Goal: Leave review/rating: Leave review/rating

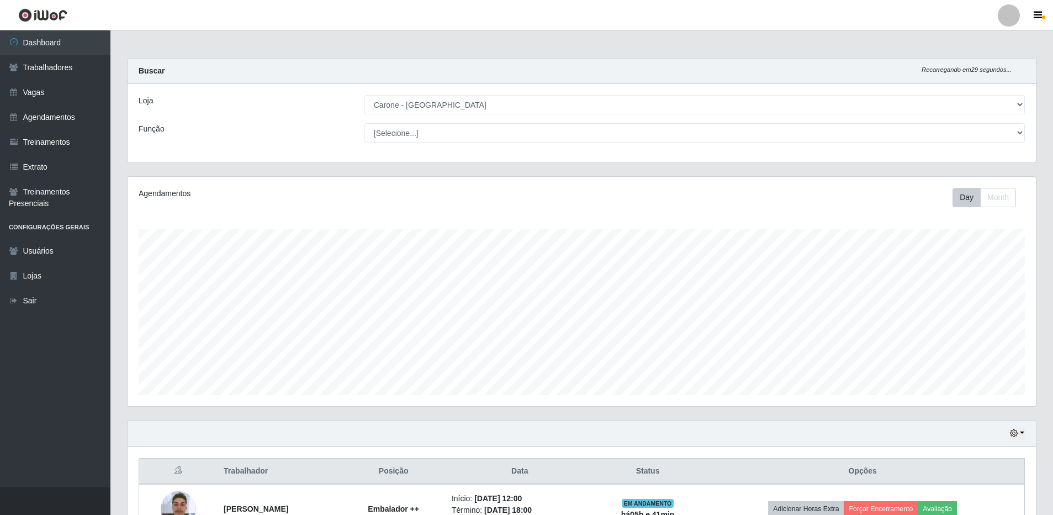
select select "524"
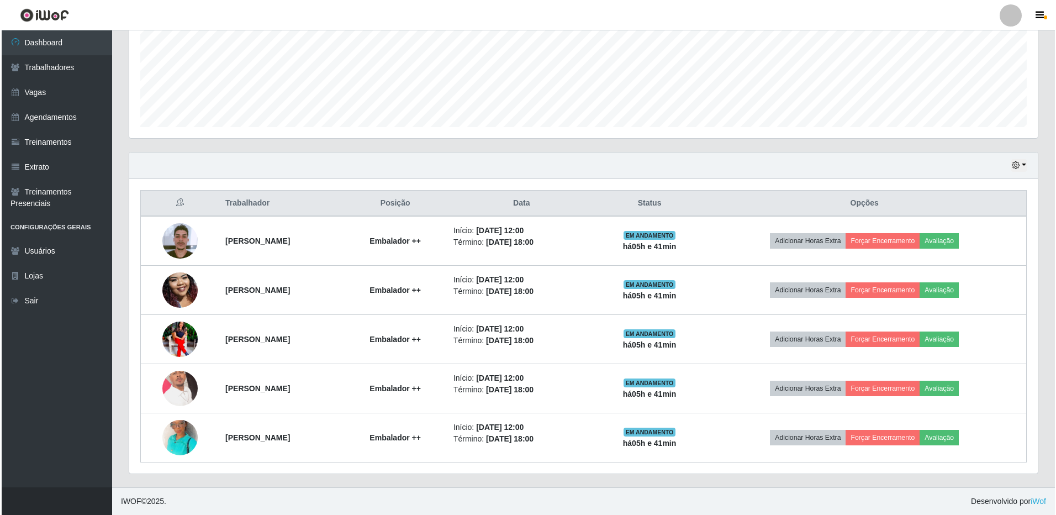
scroll to position [229, 909]
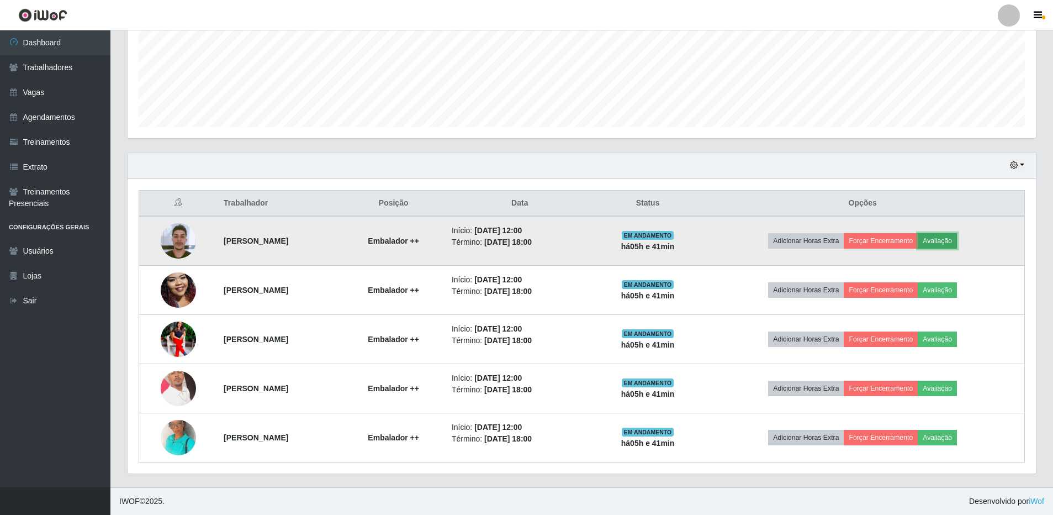
click at [955, 241] on button "Avaliação" at bounding box center [937, 240] width 39 height 15
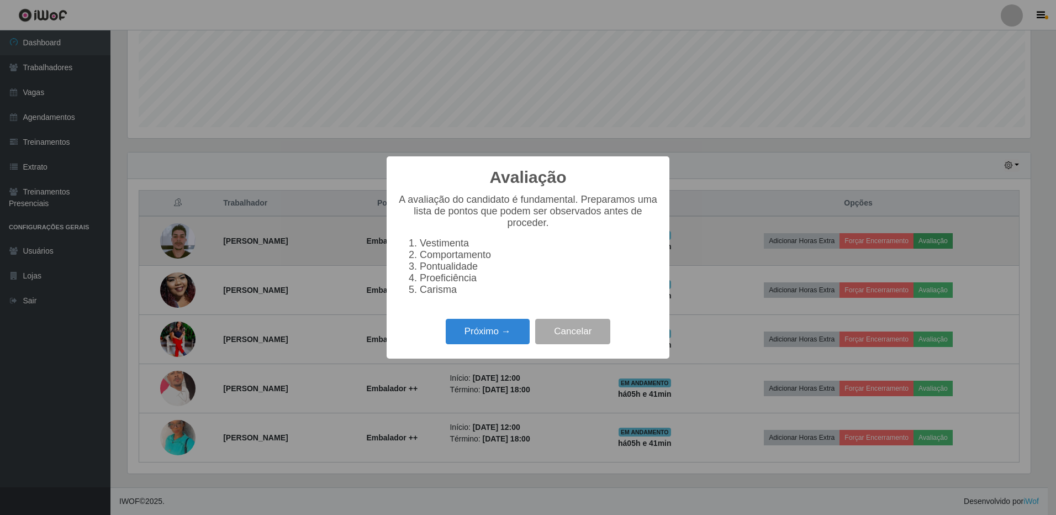
scroll to position [229, 903]
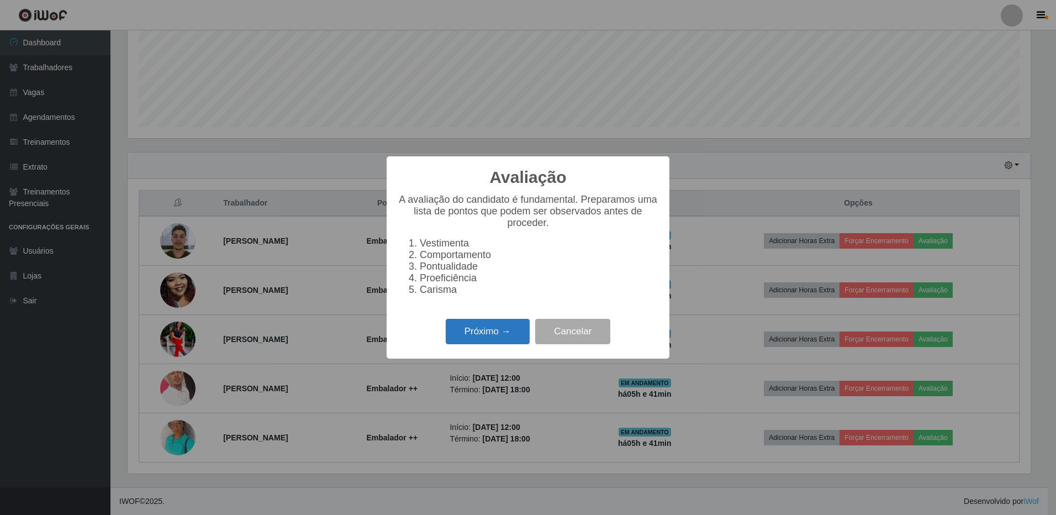
click at [501, 339] on button "Próximo →" at bounding box center [488, 332] width 84 height 26
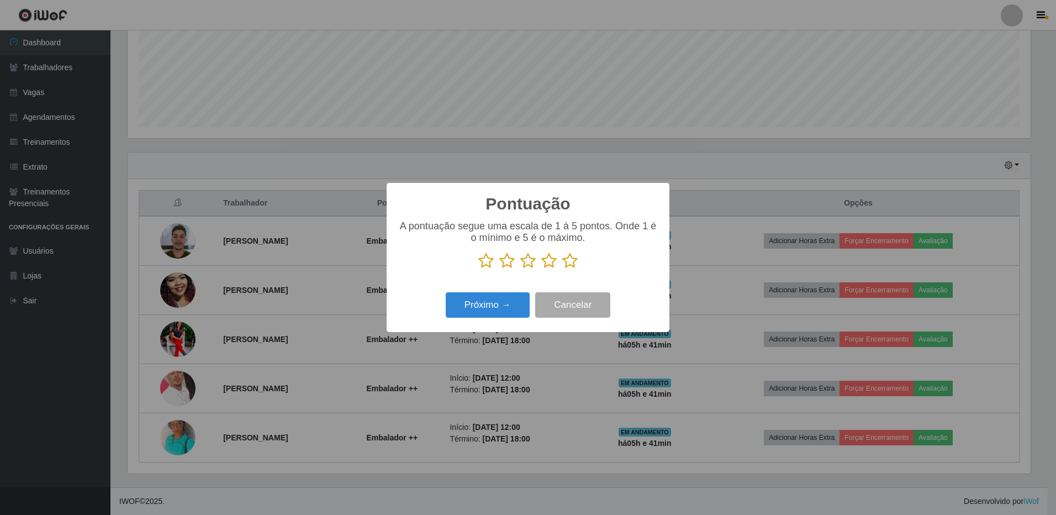
click at [572, 265] on icon at bounding box center [569, 260] width 15 height 17
click at [562, 269] on input "radio" at bounding box center [562, 269] width 0 height 0
click at [501, 307] on button "Próximo →" at bounding box center [488, 305] width 84 height 26
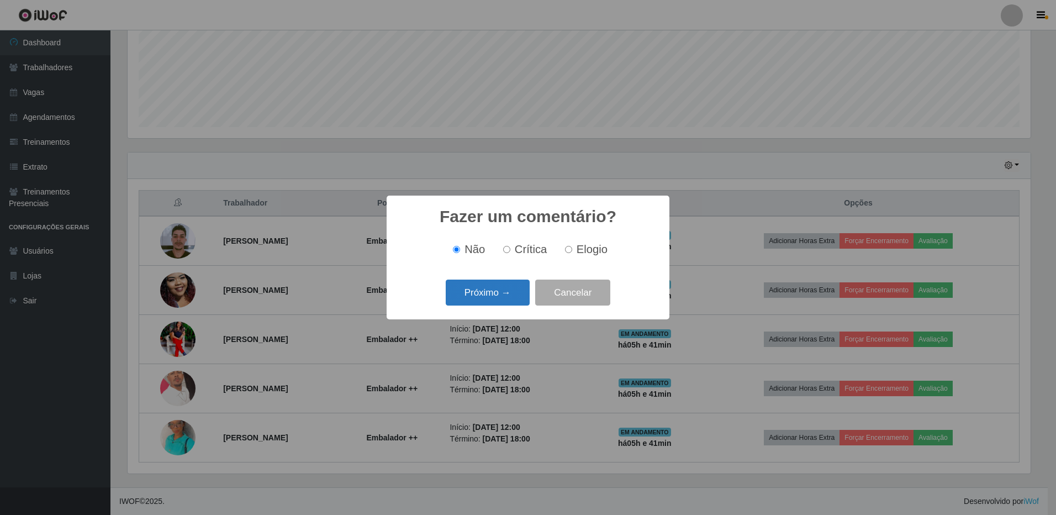
click at [507, 291] on button "Próximo →" at bounding box center [488, 293] width 84 height 26
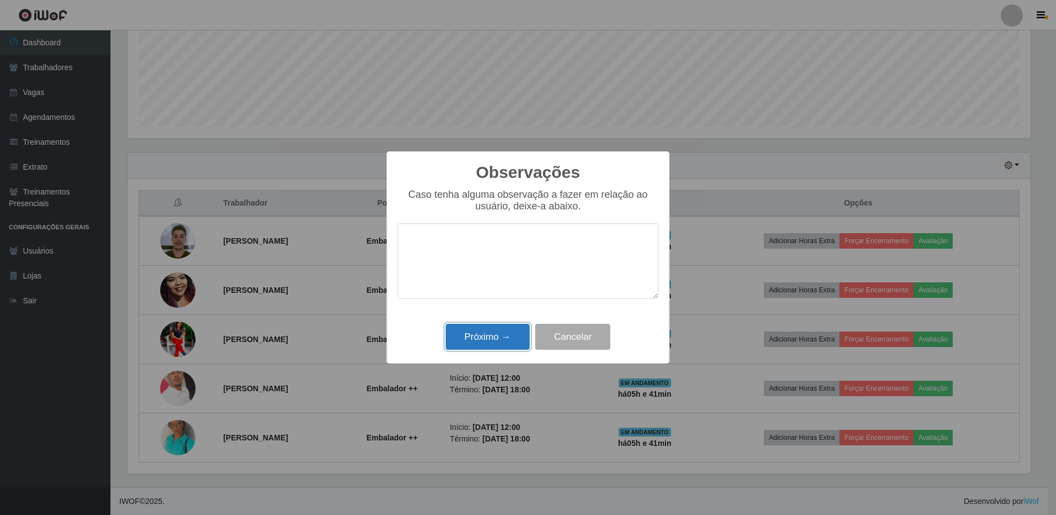
click at [504, 338] on button "Próximo →" at bounding box center [488, 337] width 84 height 26
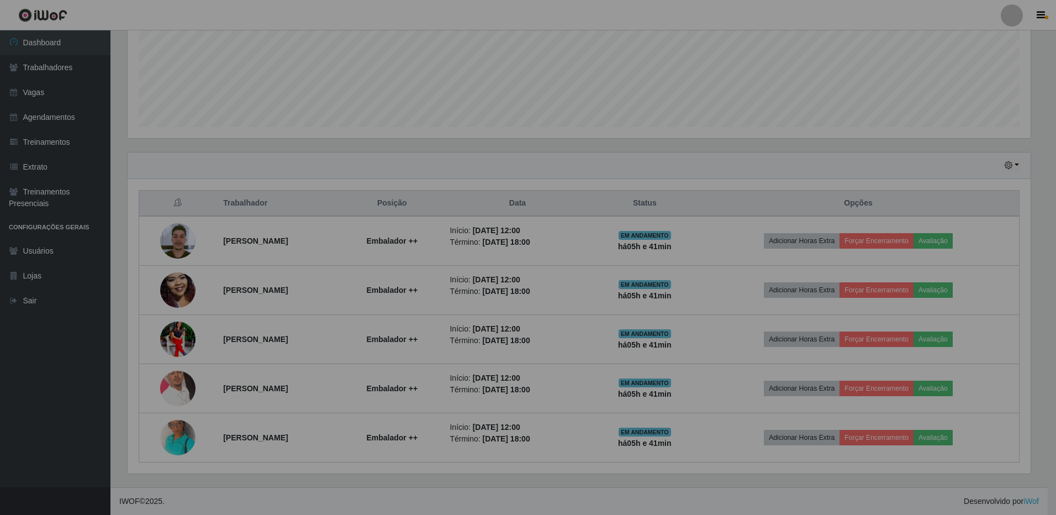
scroll to position [229, 909]
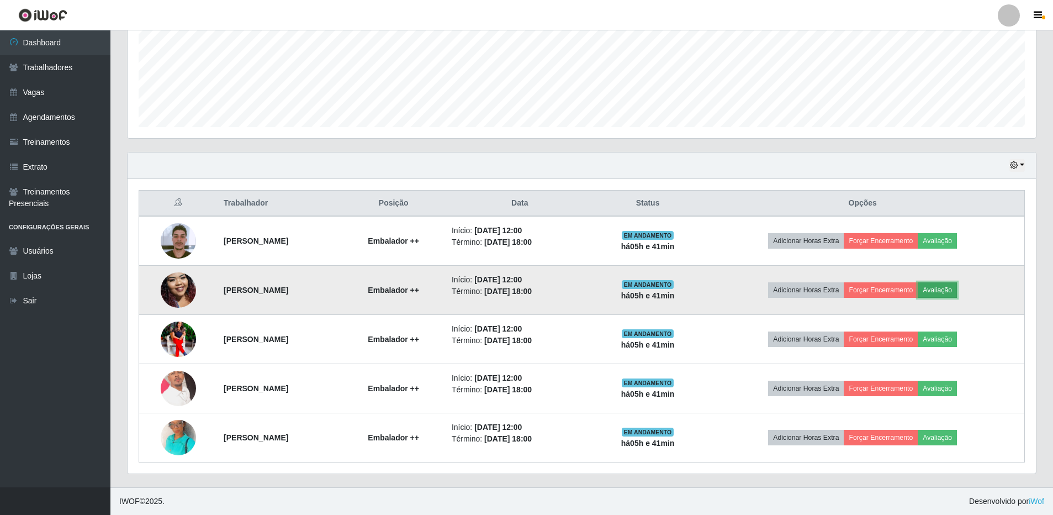
click at [957, 292] on button "Avaliação" at bounding box center [937, 289] width 39 height 15
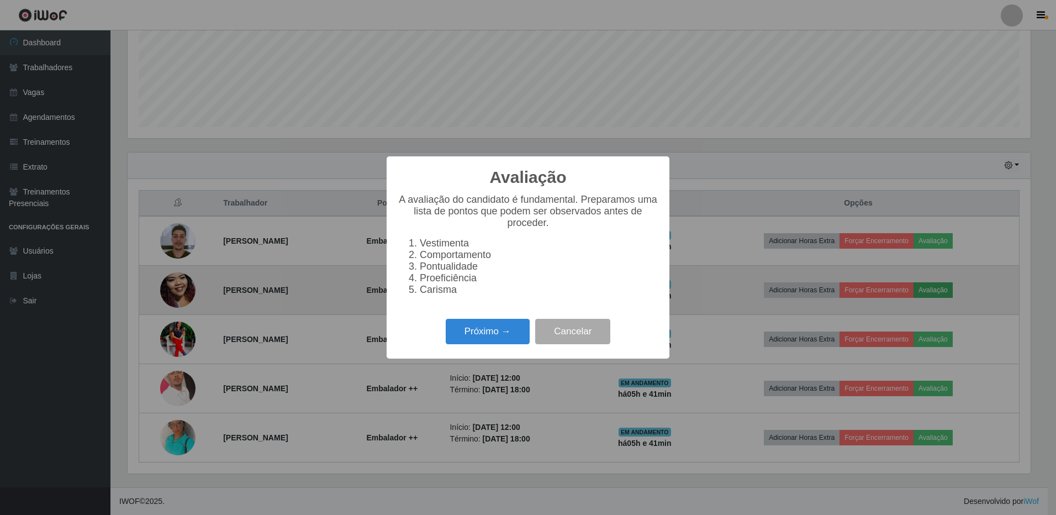
scroll to position [229, 903]
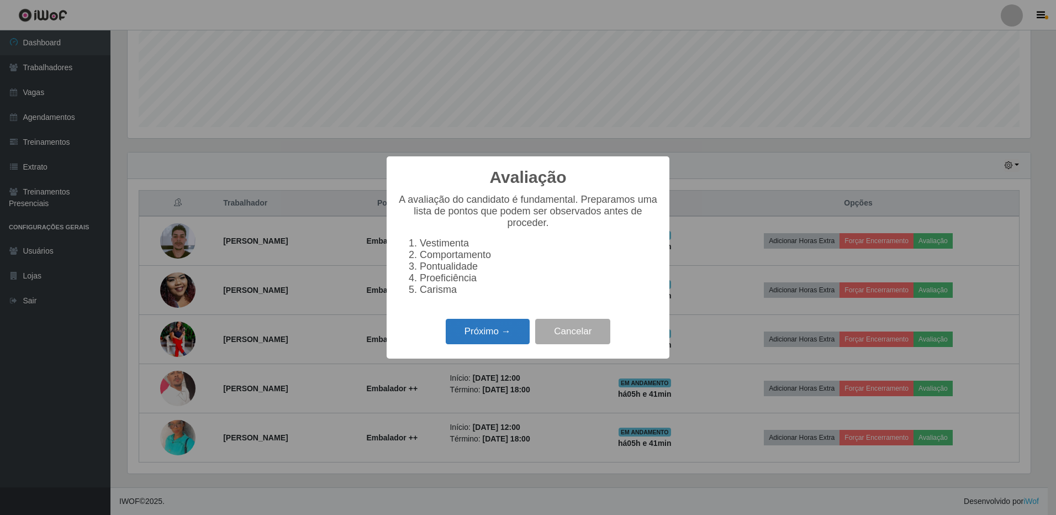
click at [488, 341] on button "Próximo →" at bounding box center [488, 332] width 84 height 26
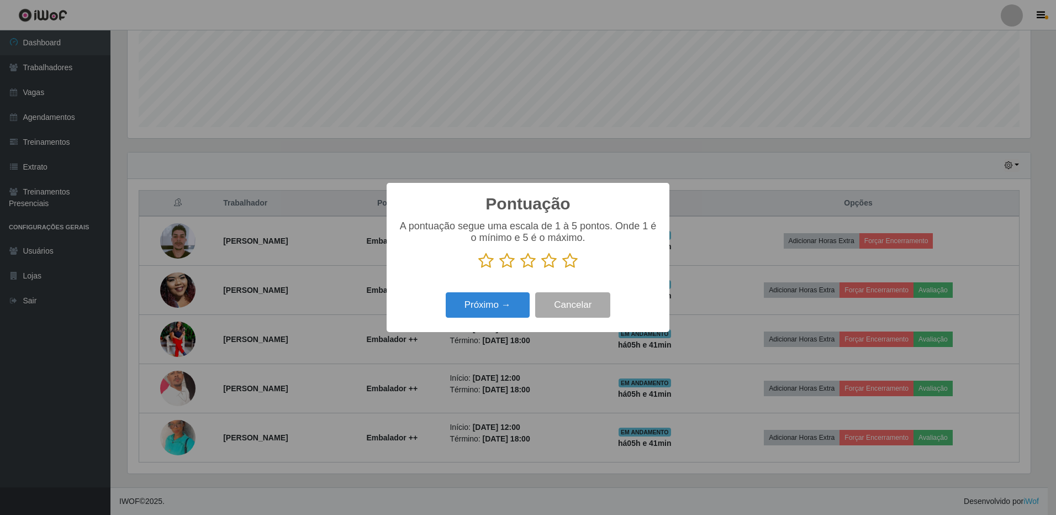
click at [573, 262] on icon at bounding box center [569, 260] width 15 height 17
click at [562, 269] on input "radio" at bounding box center [562, 269] width 0 height 0
click at [486, 310] on button "Próximo →" at bounding box center [488, 305] width 84 height 26
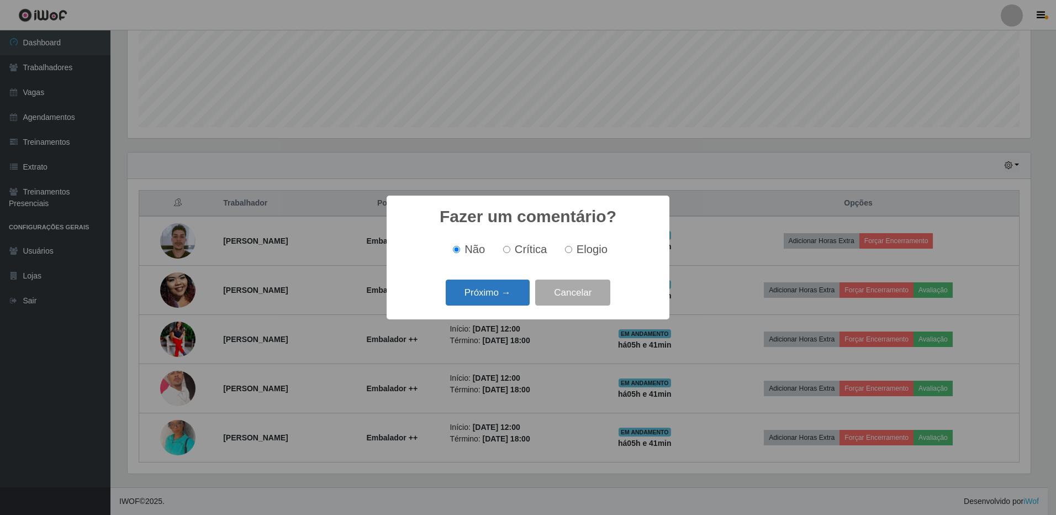
click at [490, 297] on button "Próximo →" at bounding box center [488, 293] width 84 height 26
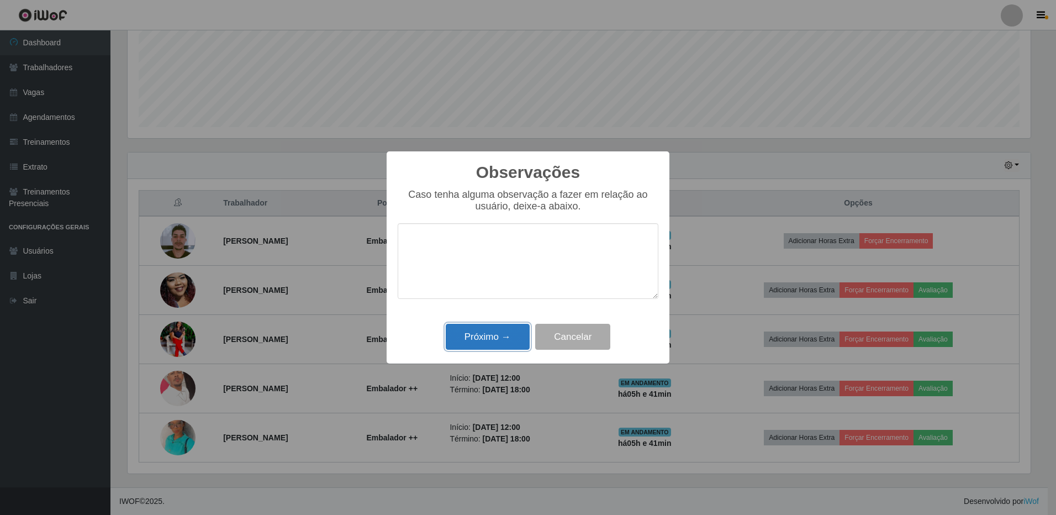
click at [489, 341] on button "Próximo →" at bounding box center [488, 337] width 84 height 26
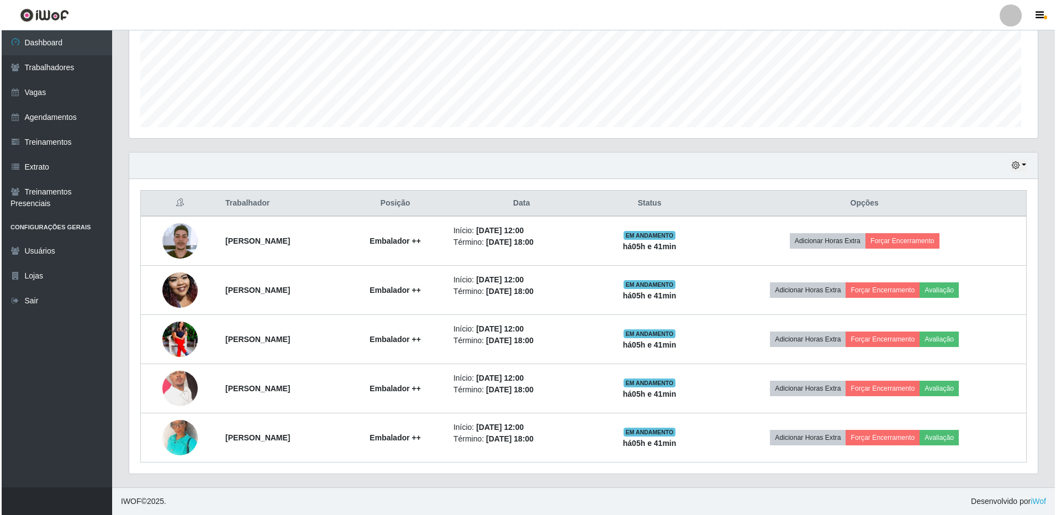
scroll to position [229, 909]
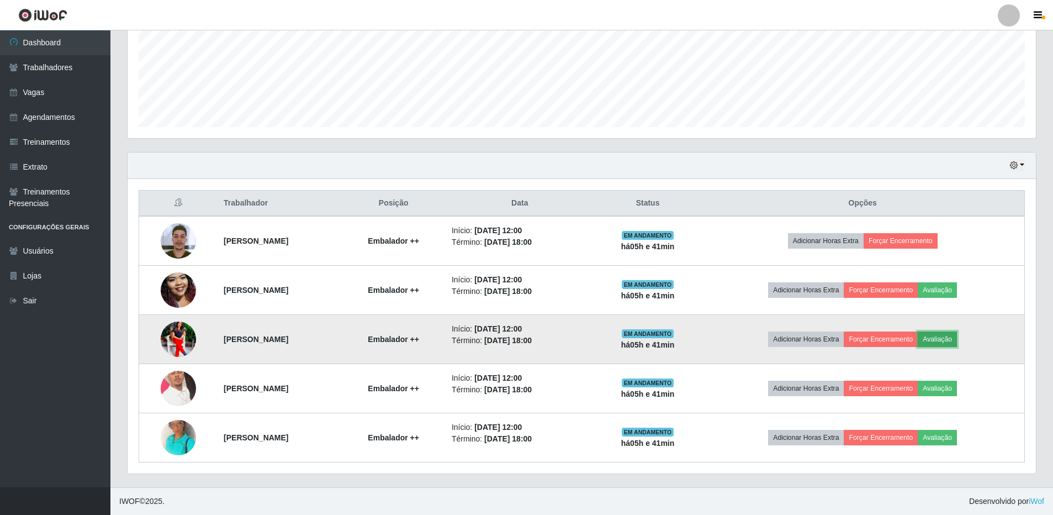
click at [953, 340] on button "Avaliação" at bounding box center [937, 338] width 39 height 15
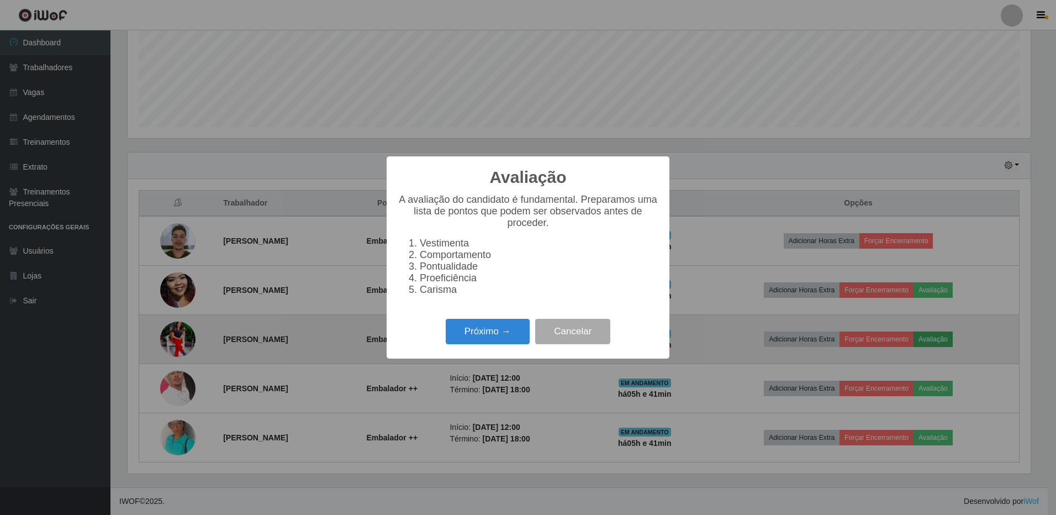
scroll to position [229, 903]
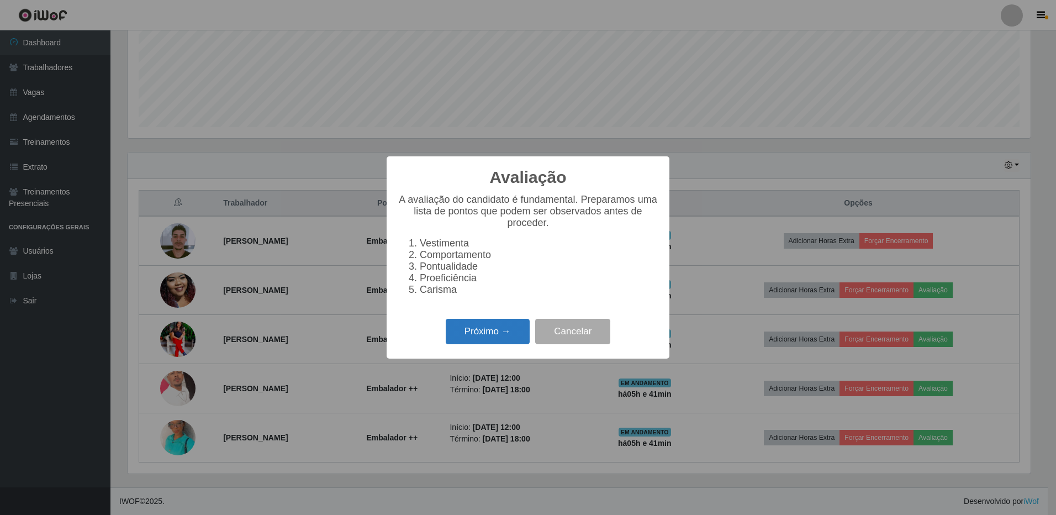
click at [487, 339] on button "Próximo →" at bounding box center [488, 332] width 84 height 26
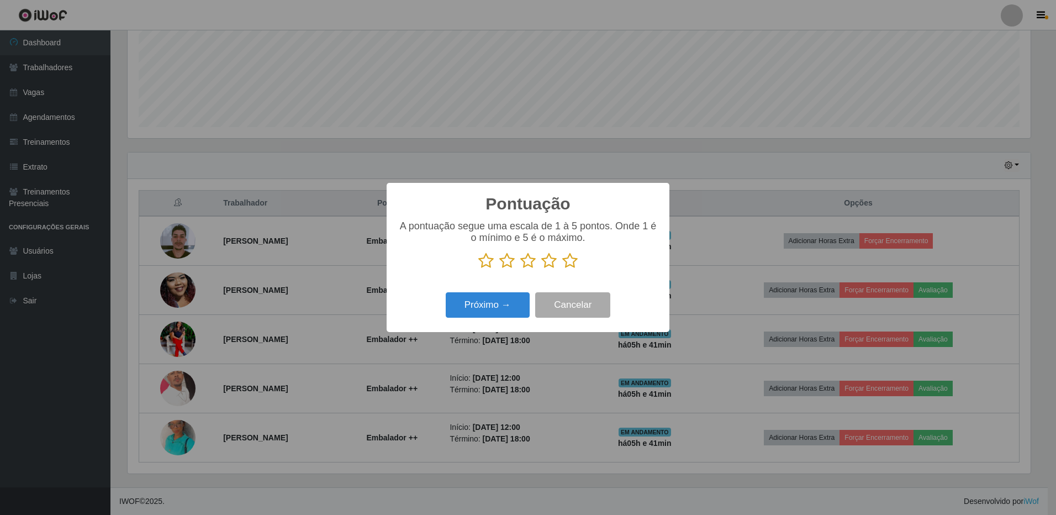
scroll to position [552185, 551511]
click at [573, 262] on icon at bounding box center [569, 260] width 15 height 17
click at [562, 269] on input "radio" at bounding box center [562, 269] width 0 height 0
click at [504, 305] on button "Próximo →" at bounding box center [488, 305] width 84 height 26
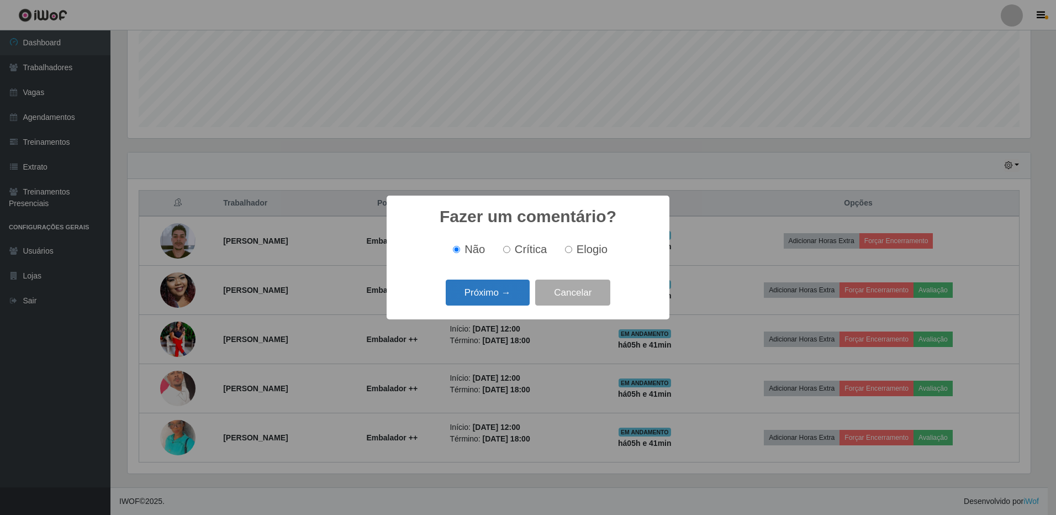
click at [508, 297] on button "Próximo →" at bounding box center [488, 293] width 84 height 26
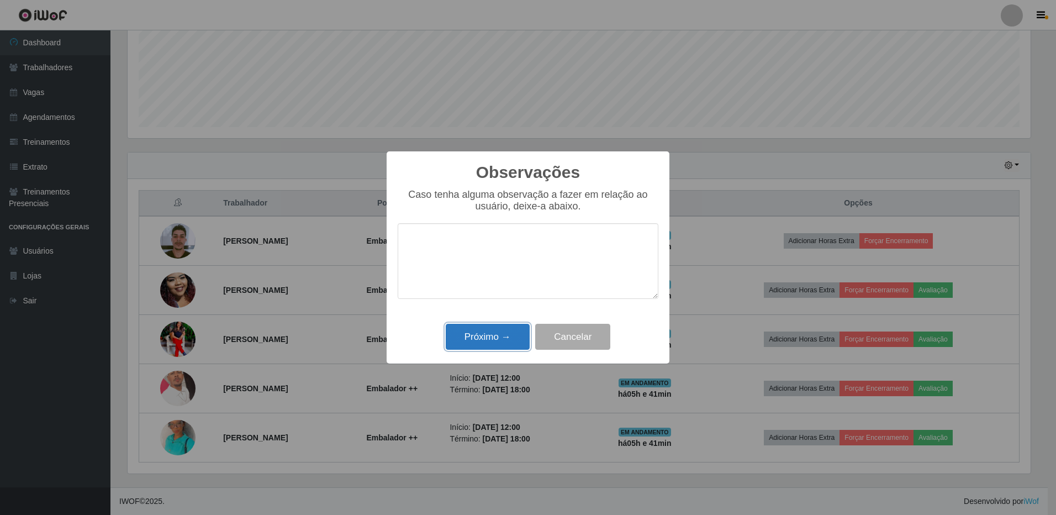
click at [499, 342] on button "Próximo →" at bounding box center [488, 337] width 84 height 26
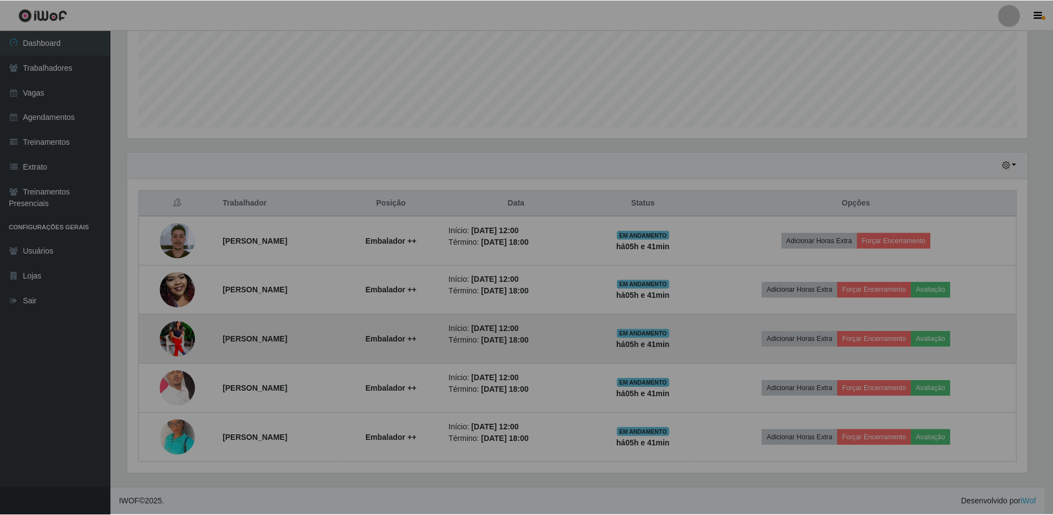
scroll to position [229, 909]
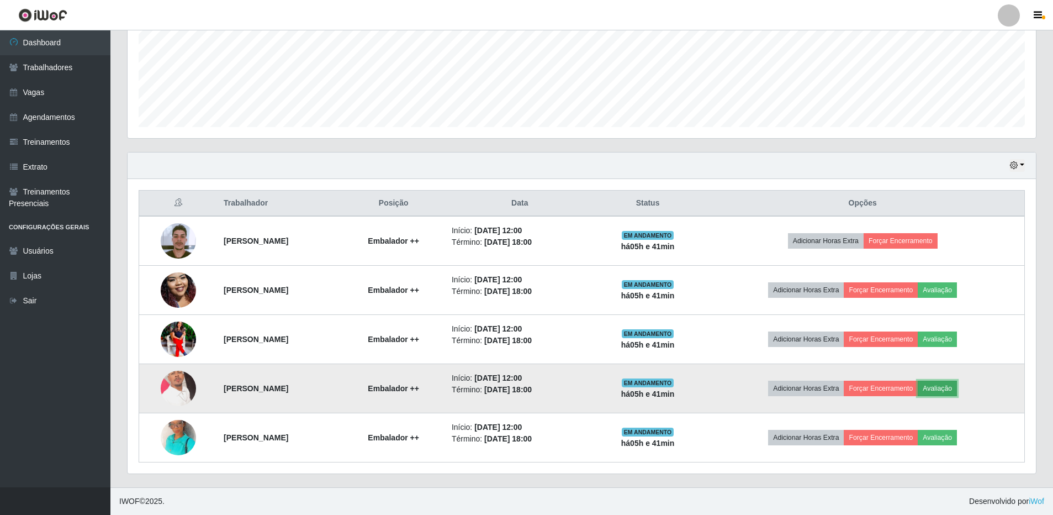
click at [957, 388] on button "Avaliação" at bounding box center [937, 388] width 39 height 15
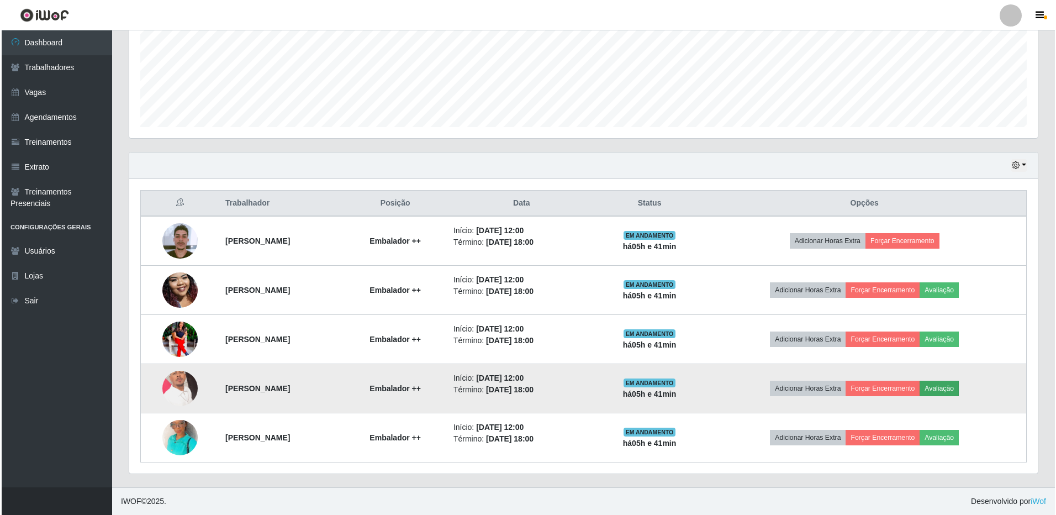
scroll to position [229, 903]
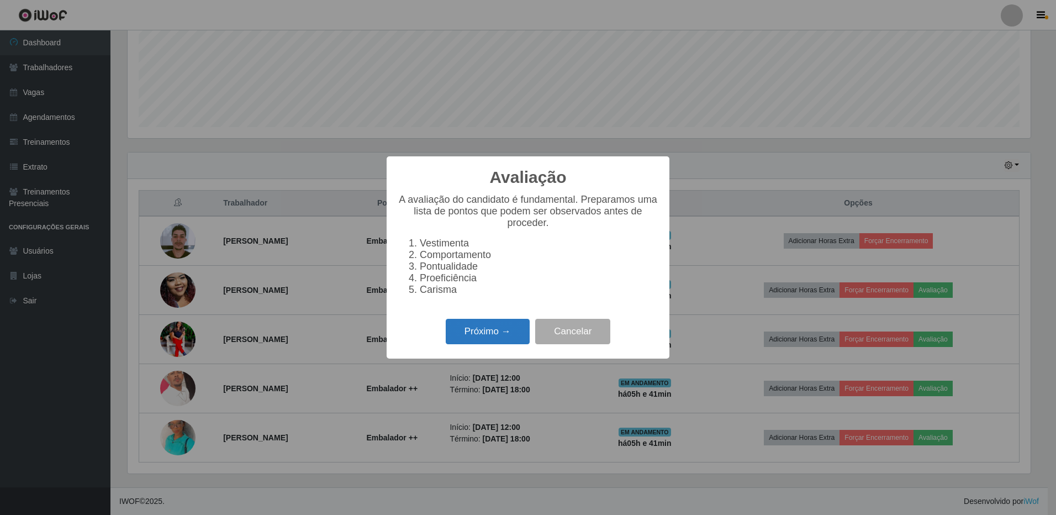
click at [495, 334] on button "Próximo →" at bounding box center [488, 332] width 84 height 26
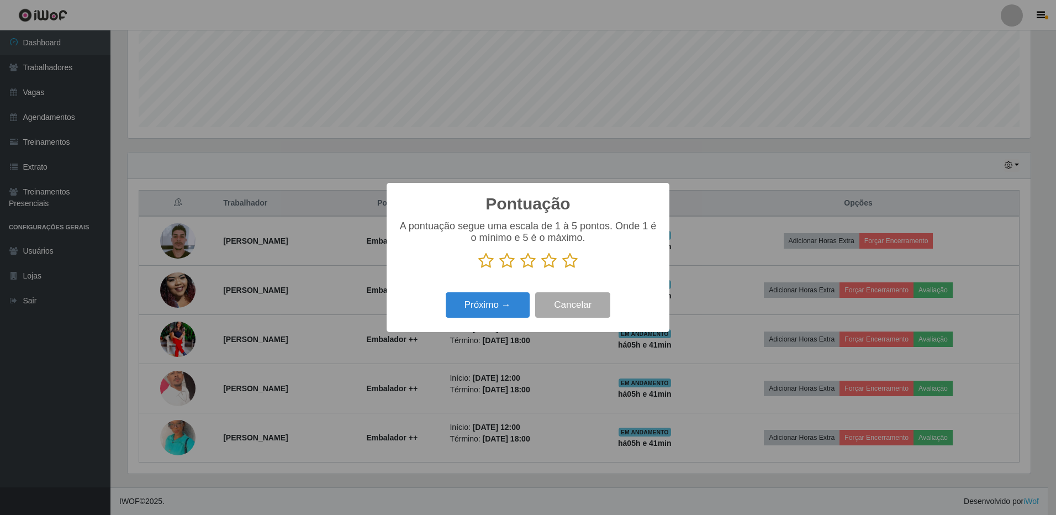
click at [568, 264] on icon at bounding box center [569, 260] width 15 height 17
click at [562, 269] on input "radio" at bounding box center [562, 269] width 0 height 0
click at [502, 308] on button "Próximo →" at bounding box center [488, 305] width 84 height 26
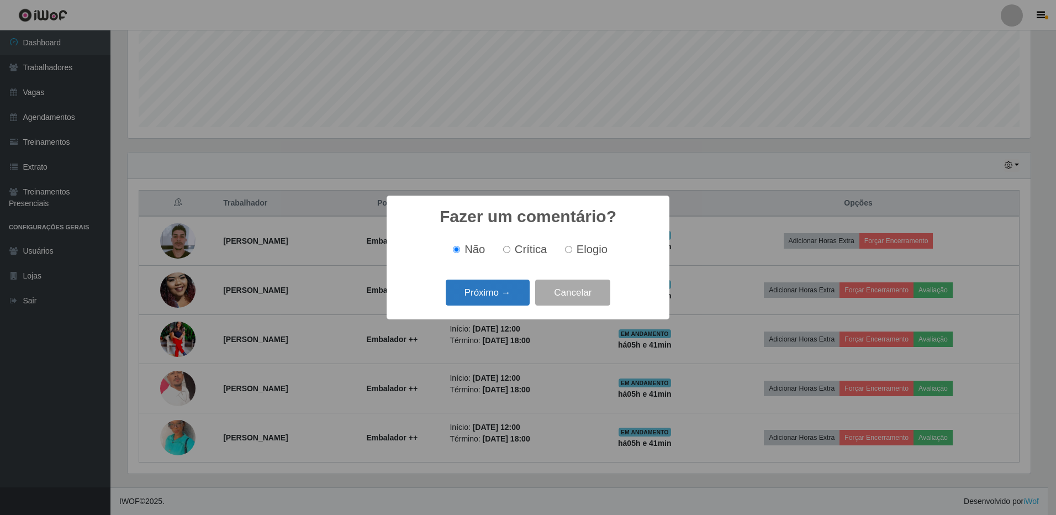
click at [493, 294] on button "Próximo →" at bounding box center [488, 293] width 84 height 26
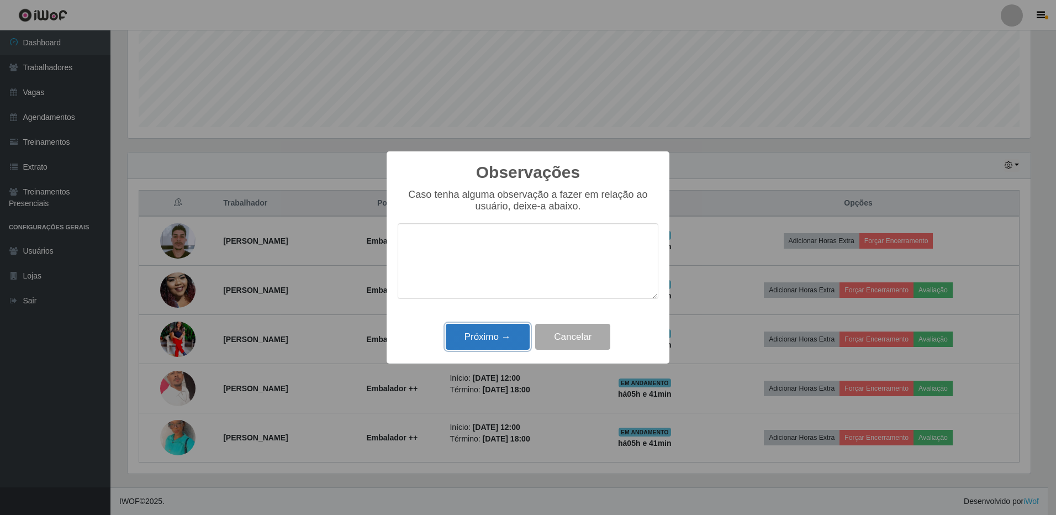
click at [496, 340] on button "Próximo →" at bounding box center [488, 337] width 84 height 26
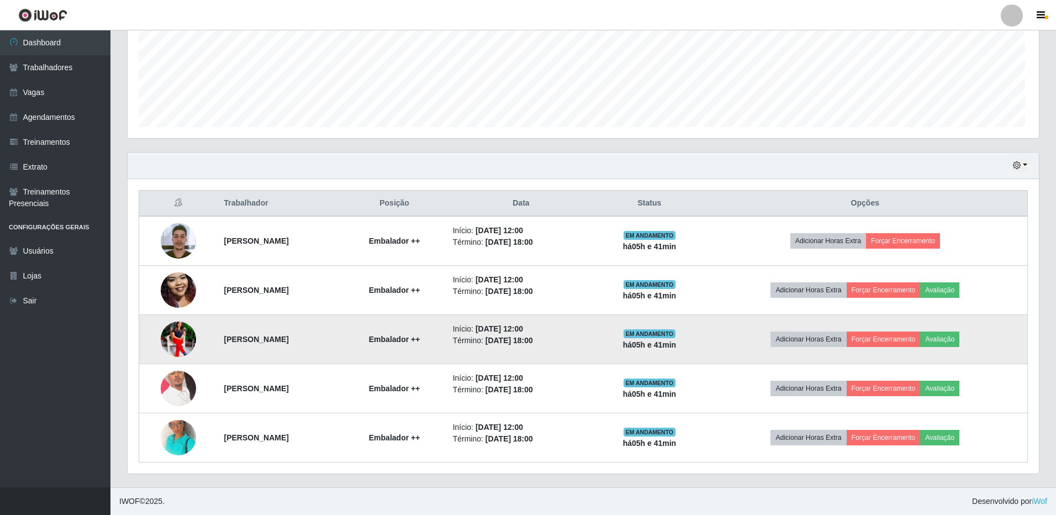
scroll to position [229, 909]
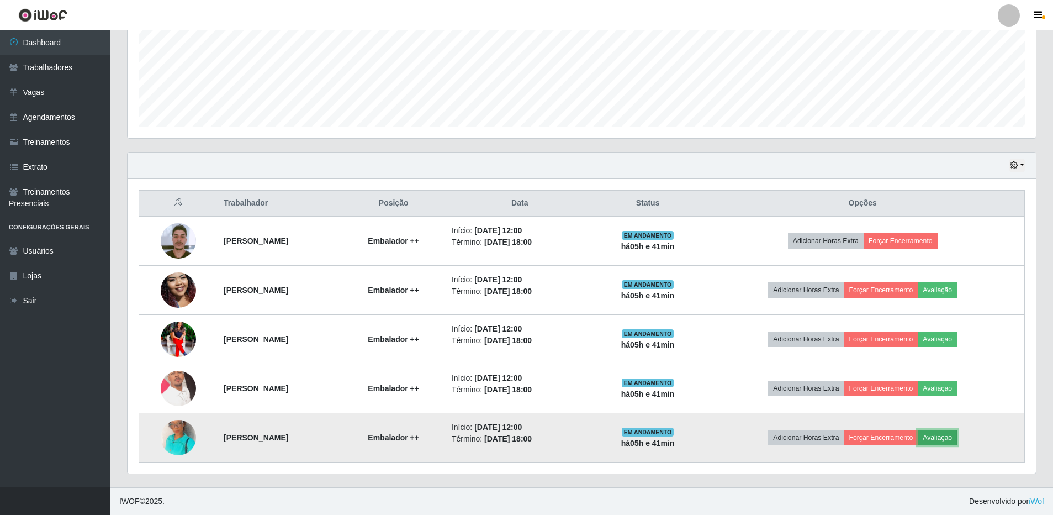
click at [956, 438] on button "Avaliação" at bounding box center [937, 437] width 39 height 15
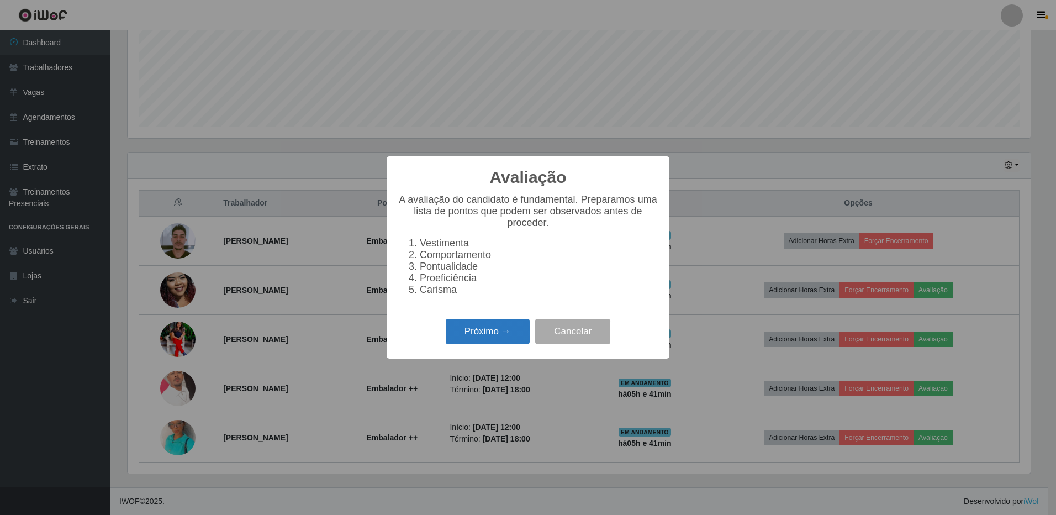
click at [471, 336] on button "Próximo →" at bounding box center [488, 332] width 84 height 26
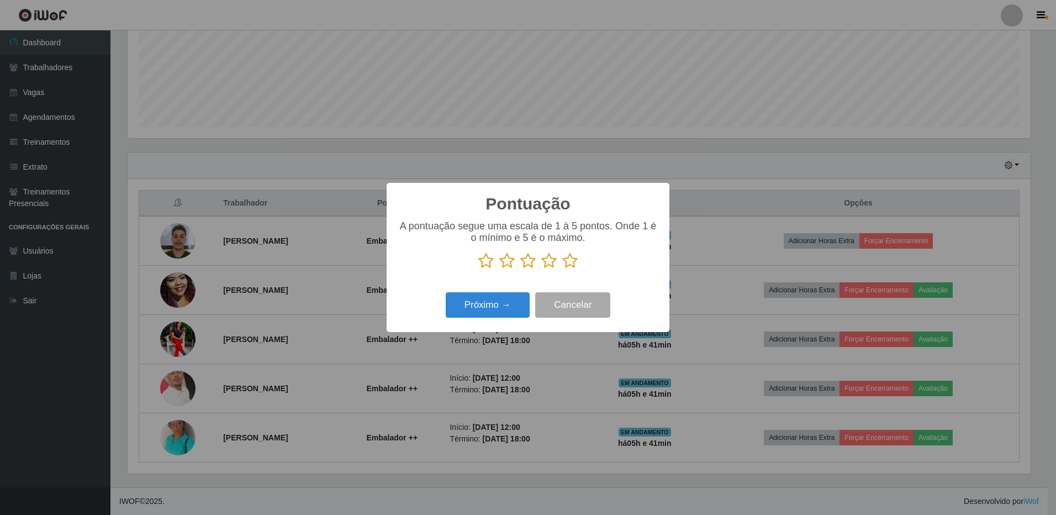
click at [572, 261] on icon at bounding box center [569, 260] width 15 height 17
click at [562, 269] on input "radio" at bounding box center [562, 269] width 0 height 0
click at [496, 314] on button "Próximo →" at bounding box center [488, 305] width 84 height 26
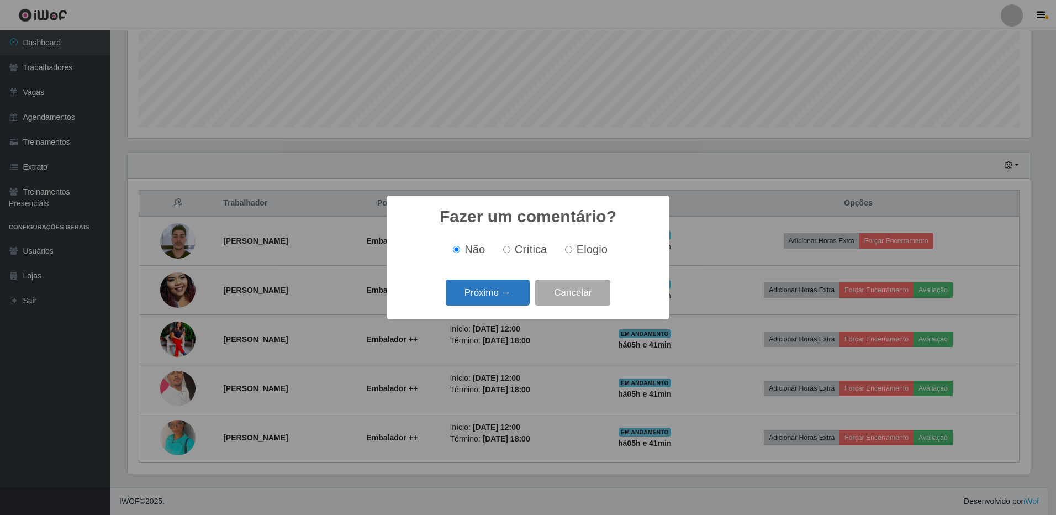
click at [487, 305] on button "Próximo →" at bounding box center [488, 293] width 84 height 26
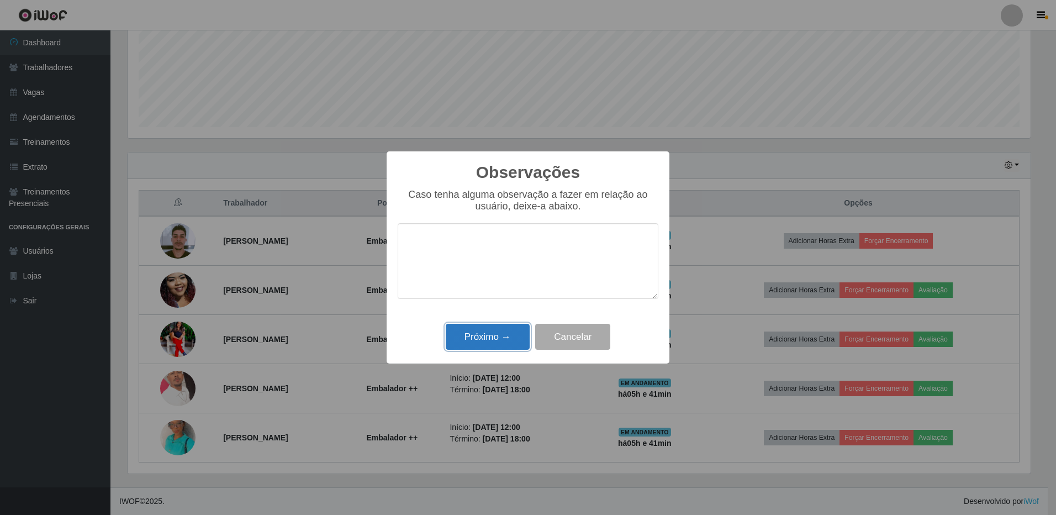
click at [502, 337] on button "Próximo →" at bounding box center [488, 337] width 84 height 26
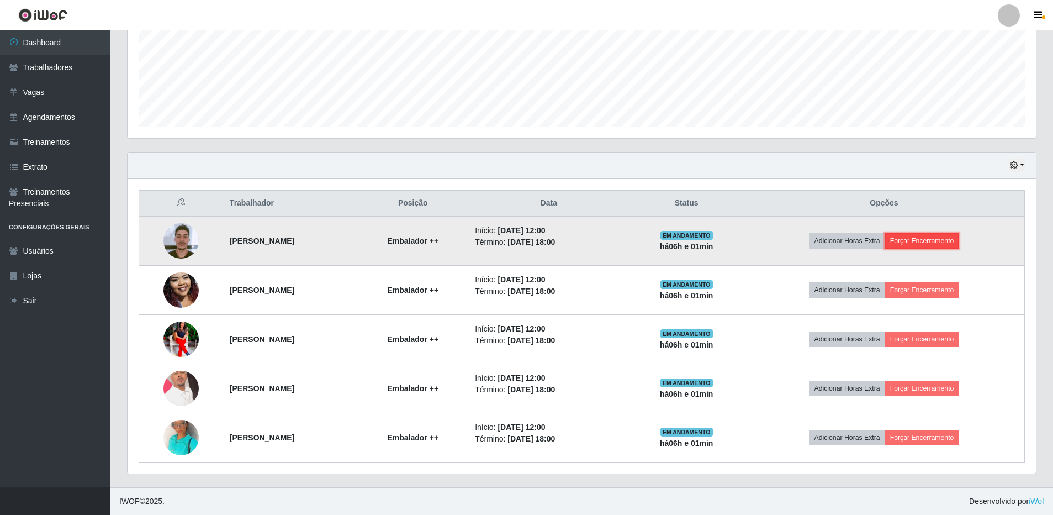
click at [956, 237] on button "Forçar Encerramento" at bounding box center [923, 240] width 74 height 15
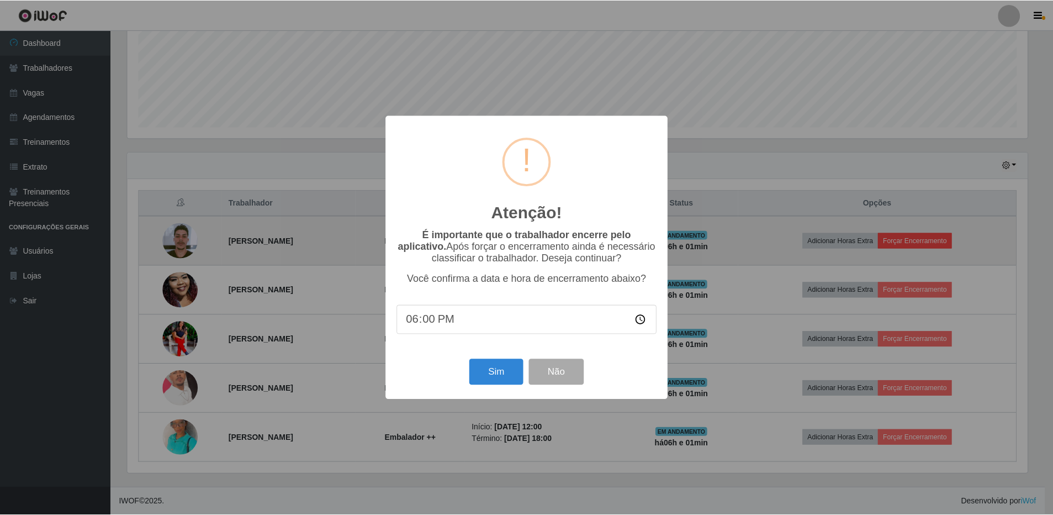
scroll to position [229, 903]
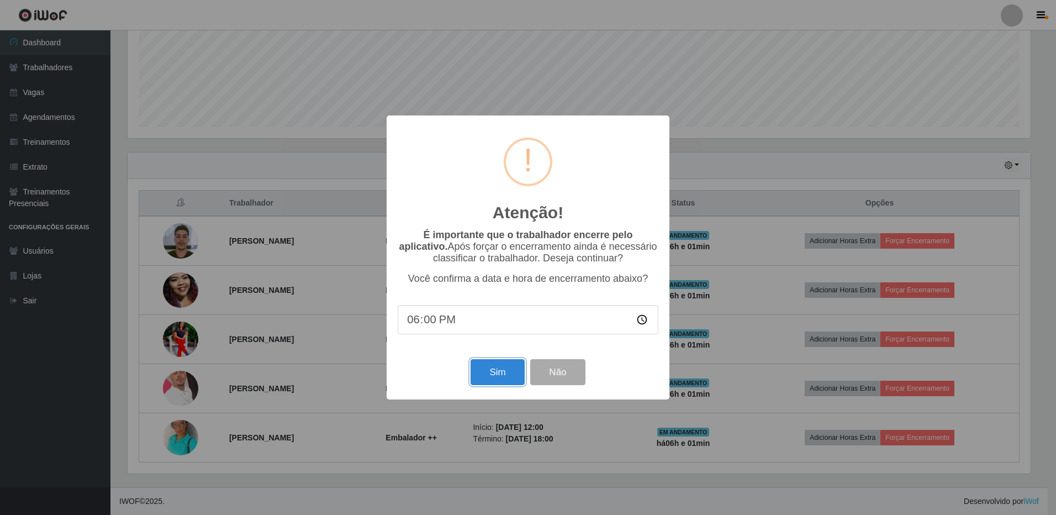
drag, startPoint x: 487, startPoint y: 377, endPoint x: 608, endPoint y: 352, distance: 124.0
click at [489, 377] on button "Sim" at bounding box center [498, 372] width 54 height 26
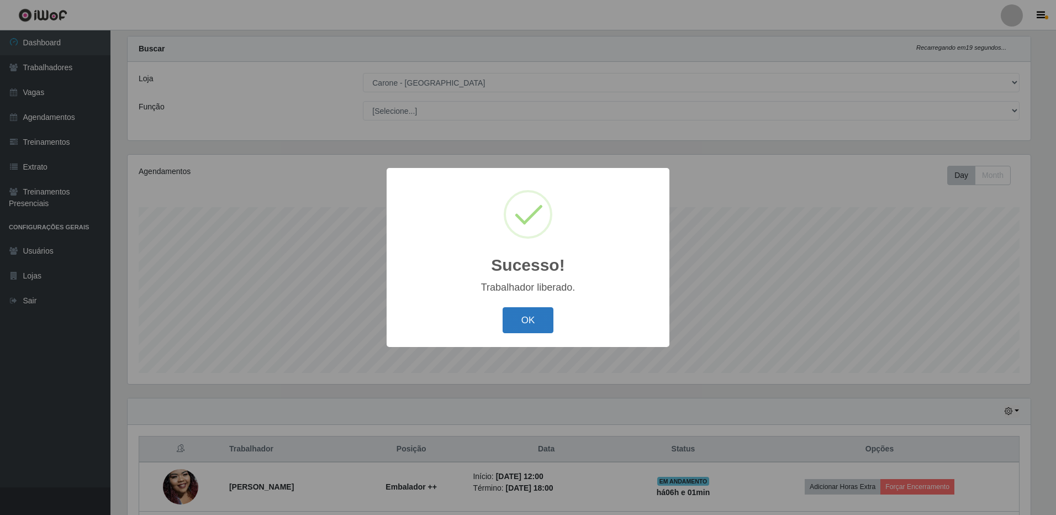
click at [537, 318] on button "OK" at bounding box center [528, 320] width 51 height 26
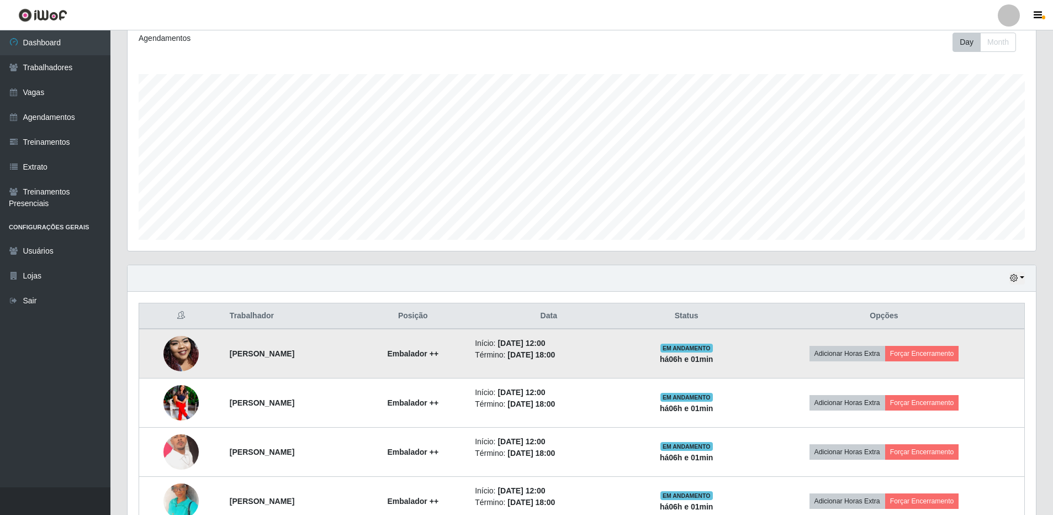
scroll to position [188, 0]
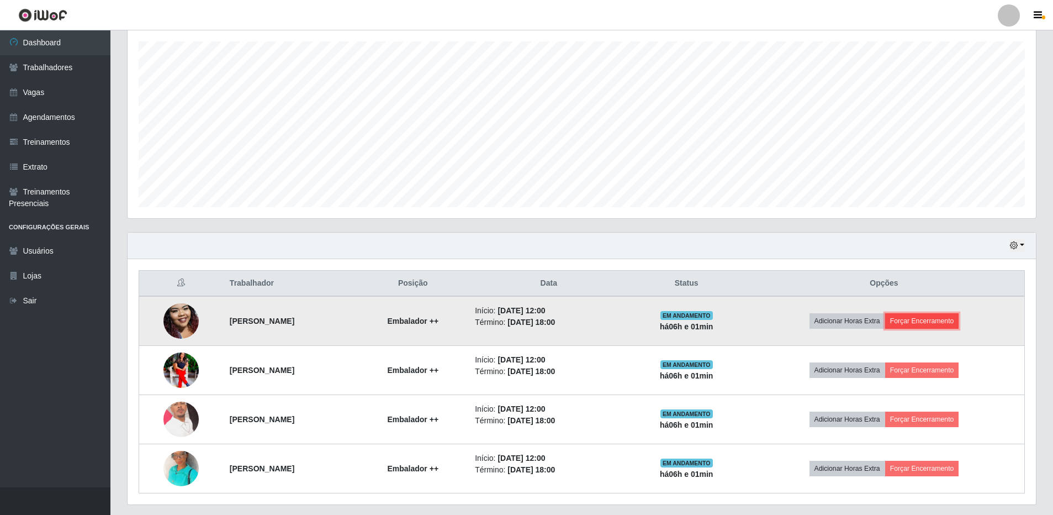
click at [922, 324] on button "Forçar Encerramento" at bounding box center [923, 320] width 74 height 15
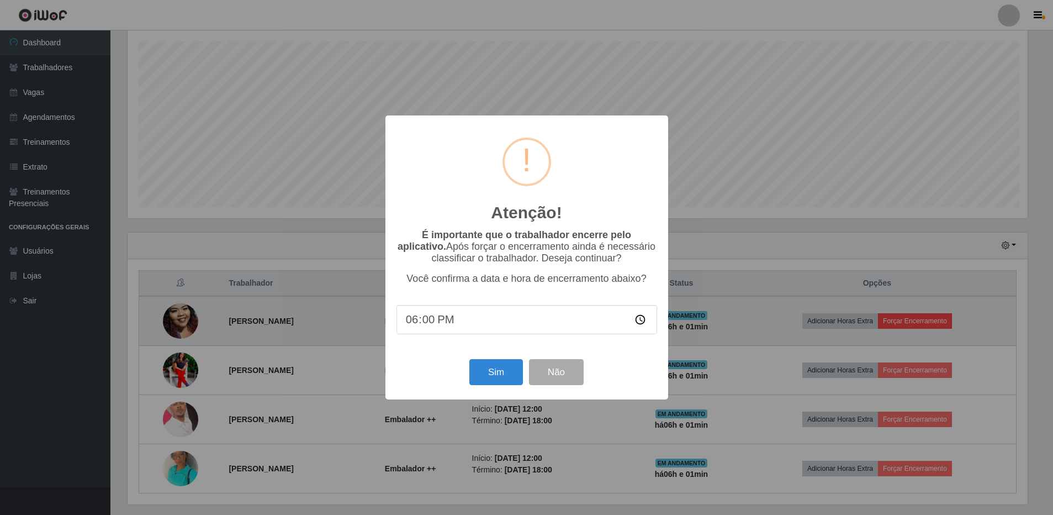
scroll to position [229, 903]
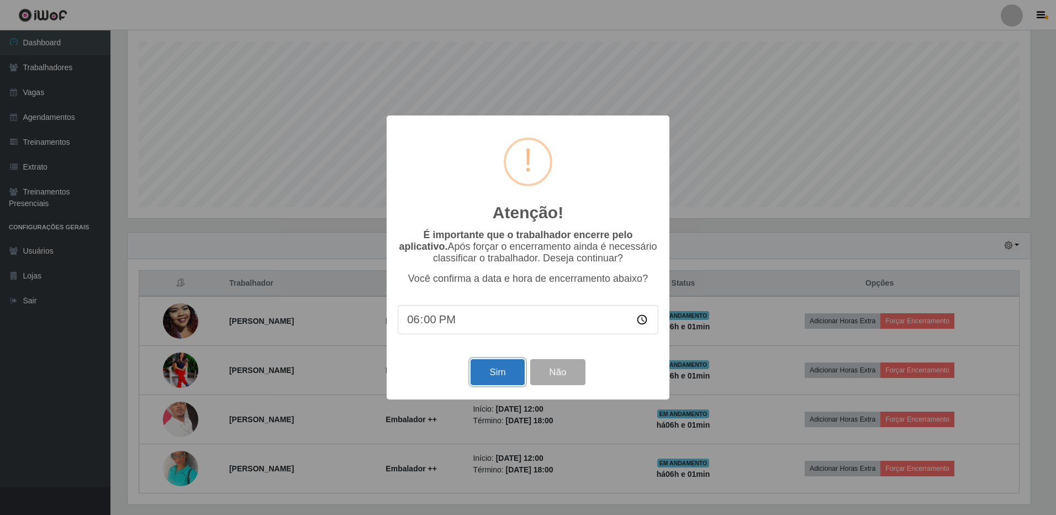
click at [493, 373] on button "Sim" at bounding box center [498, 372] width 54 height 26
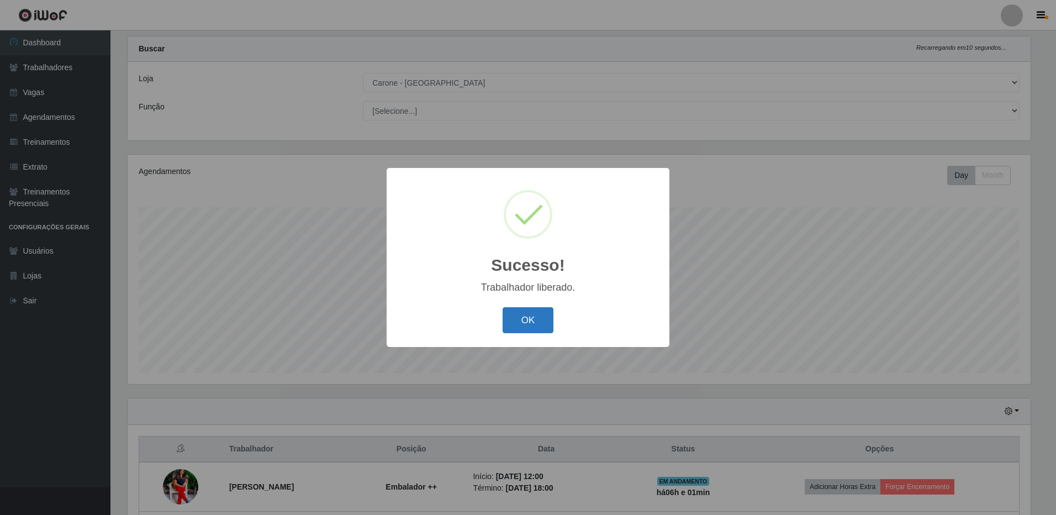
click at [542, 324] on button "OK" at bounding box center [528, 320] width 51 height 26
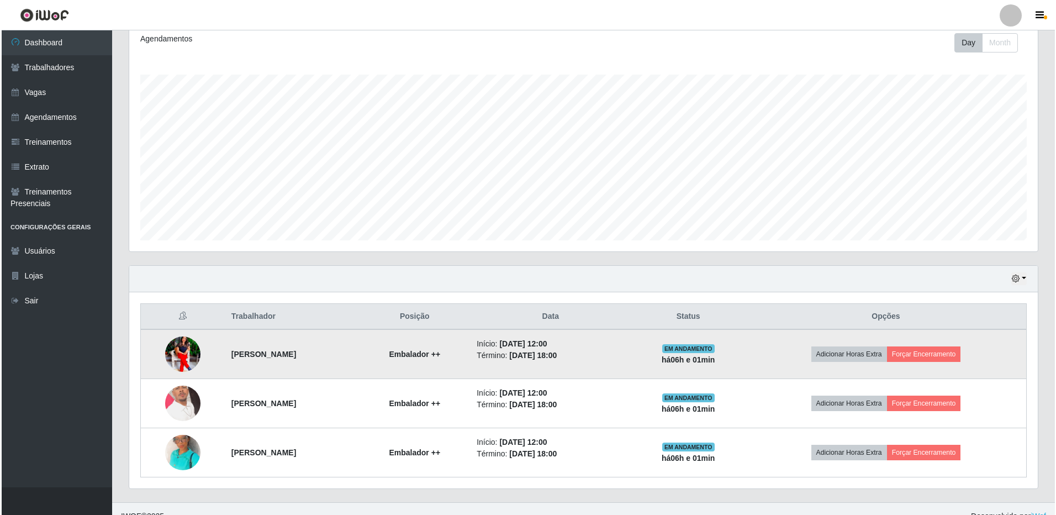
scroll to position [170, 0]
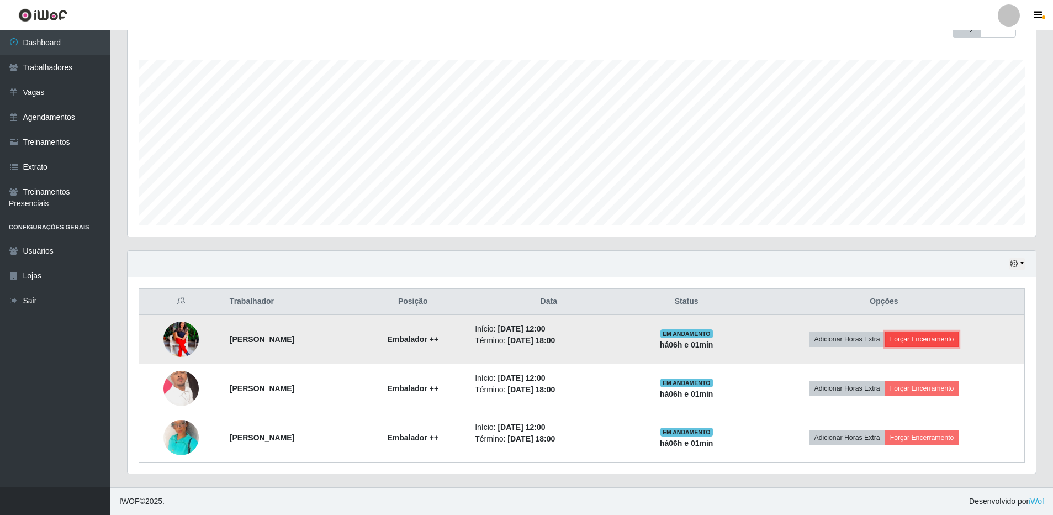
click at [923, 335] on button "Forçar Encerramento" at bounding box center [923, 338] width 74 height 15
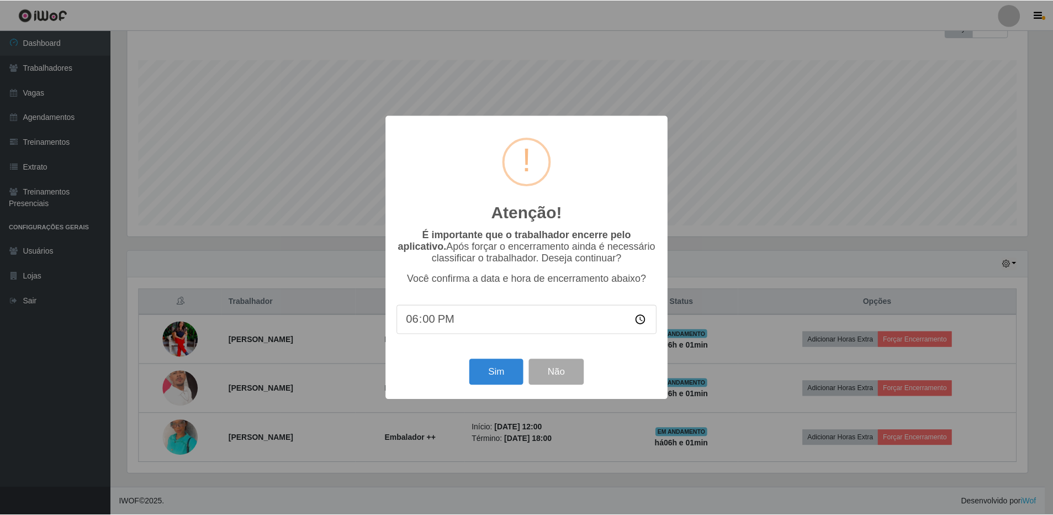
scroll to position [229, 903]
click at [500, 372] on button "Sim" at bounding box center [498, 372] width 54 height 26
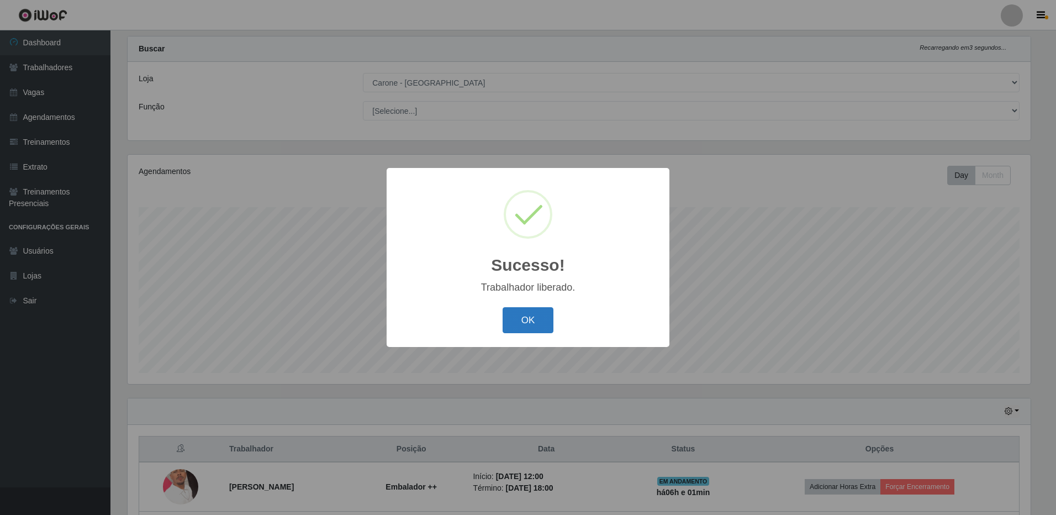
click at [518, 323] on button "OK" at bounding box center [528, 320] width 51 height 26
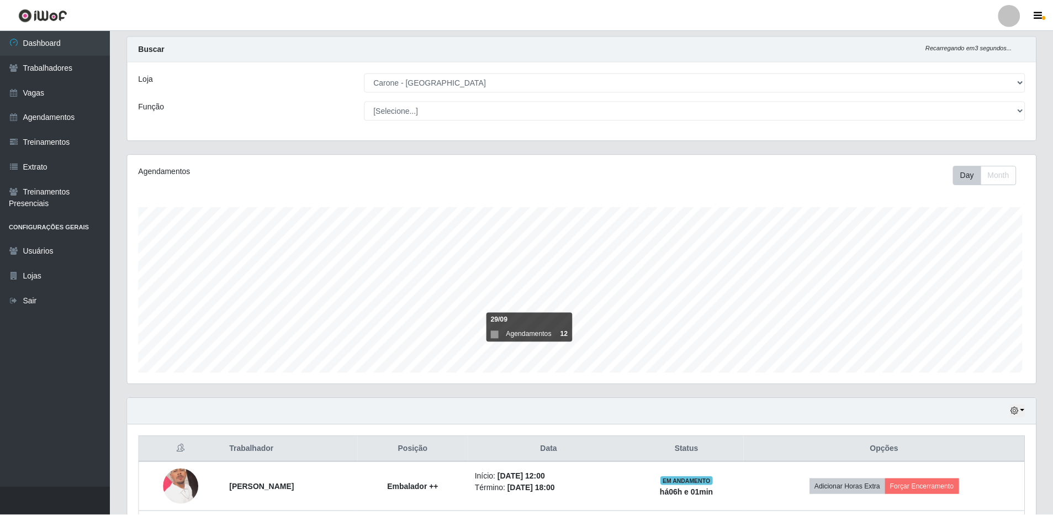
scroll to position [552185, 551506]
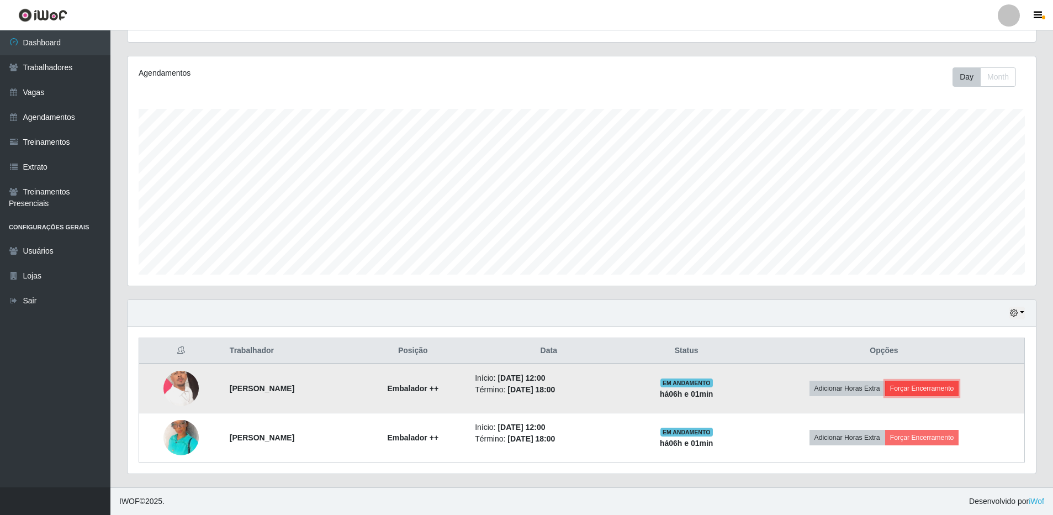
click at [924, 387] on button "Forçar Encerramento" at bounding box center [923, 388] width 74 height 15
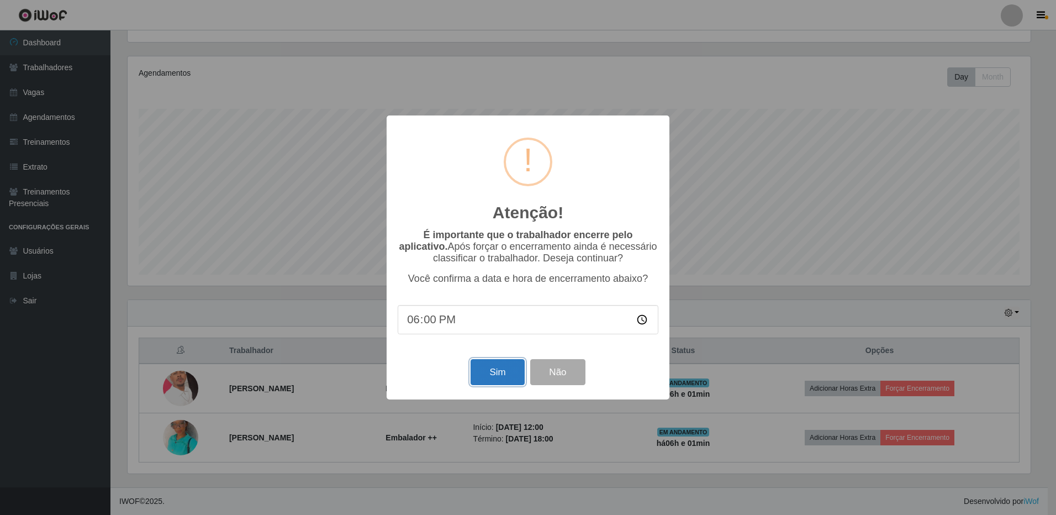
click at [485, 376] on button "Sim" at bounding box center [498, 372] width 54 height 26
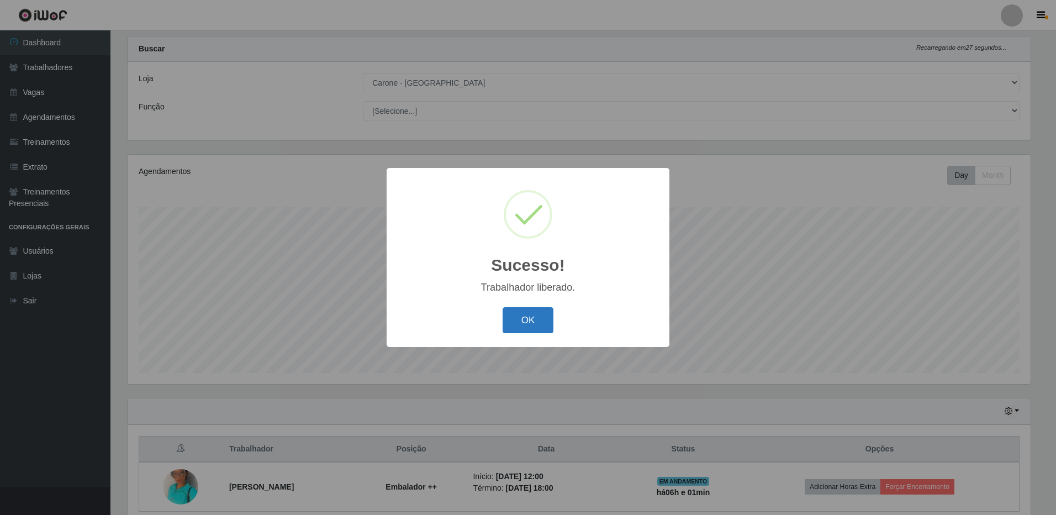
click at [518, 315] on button "OK" at bounding box center [528, 320] width 51 height 26
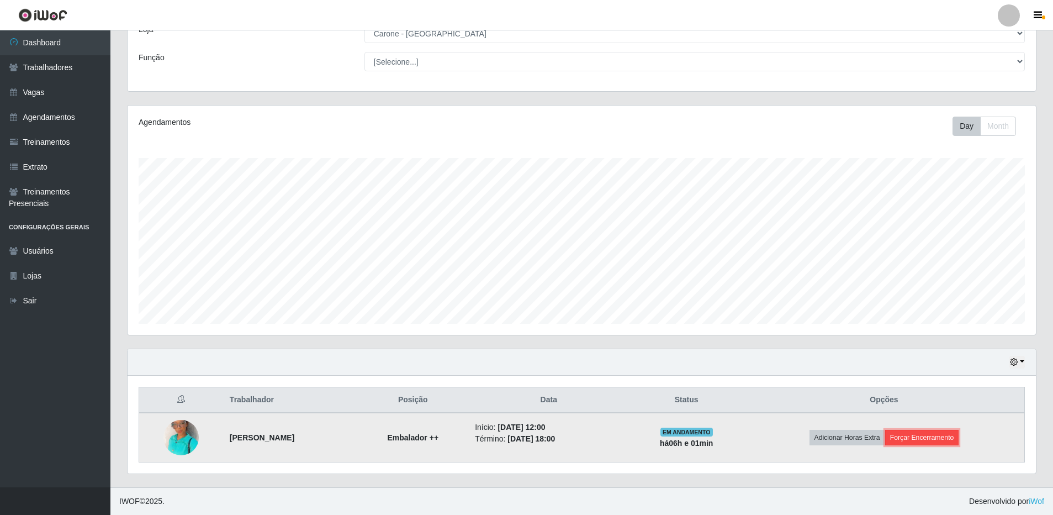
click at [931, 436] on button "Forçar Encerramento" at bounding box center [923, 437] width 74 height 15
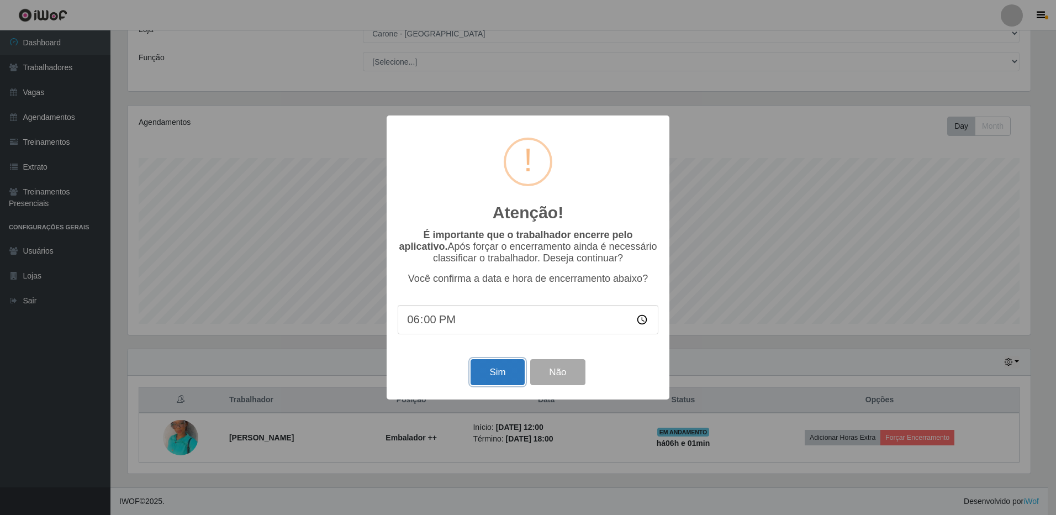
click at [485, 375] on button "Sim" at bounding box center [498, 372] width 54 height 26
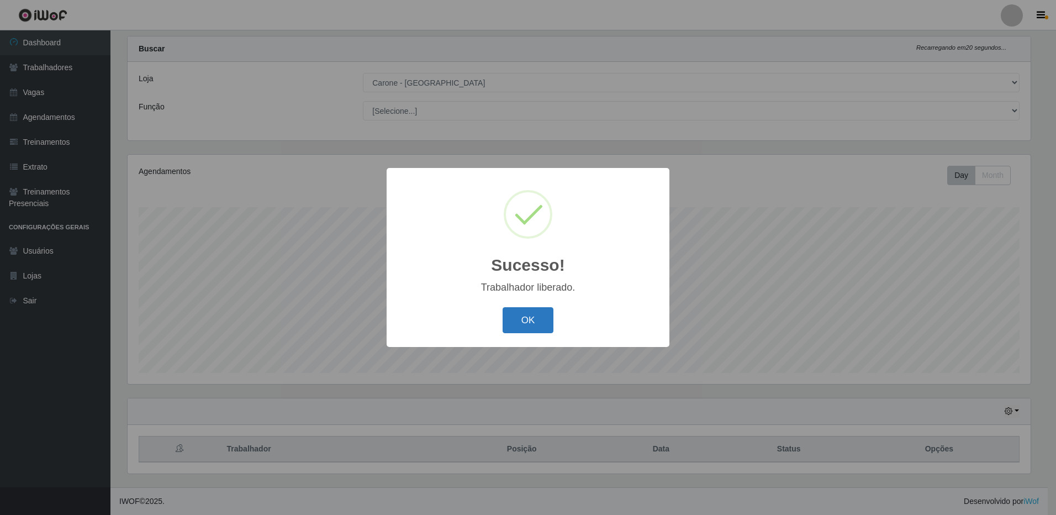
drag, startPoint x: 530, startPoint y: 324, endPoint x: 552, endPoint y: 317, distance: 23.4
click at [531, 324] on button "OK" at bounding box center [528, 320] width 51 height 26
